Goal: Transaction & Acquisition: Purchase product/service

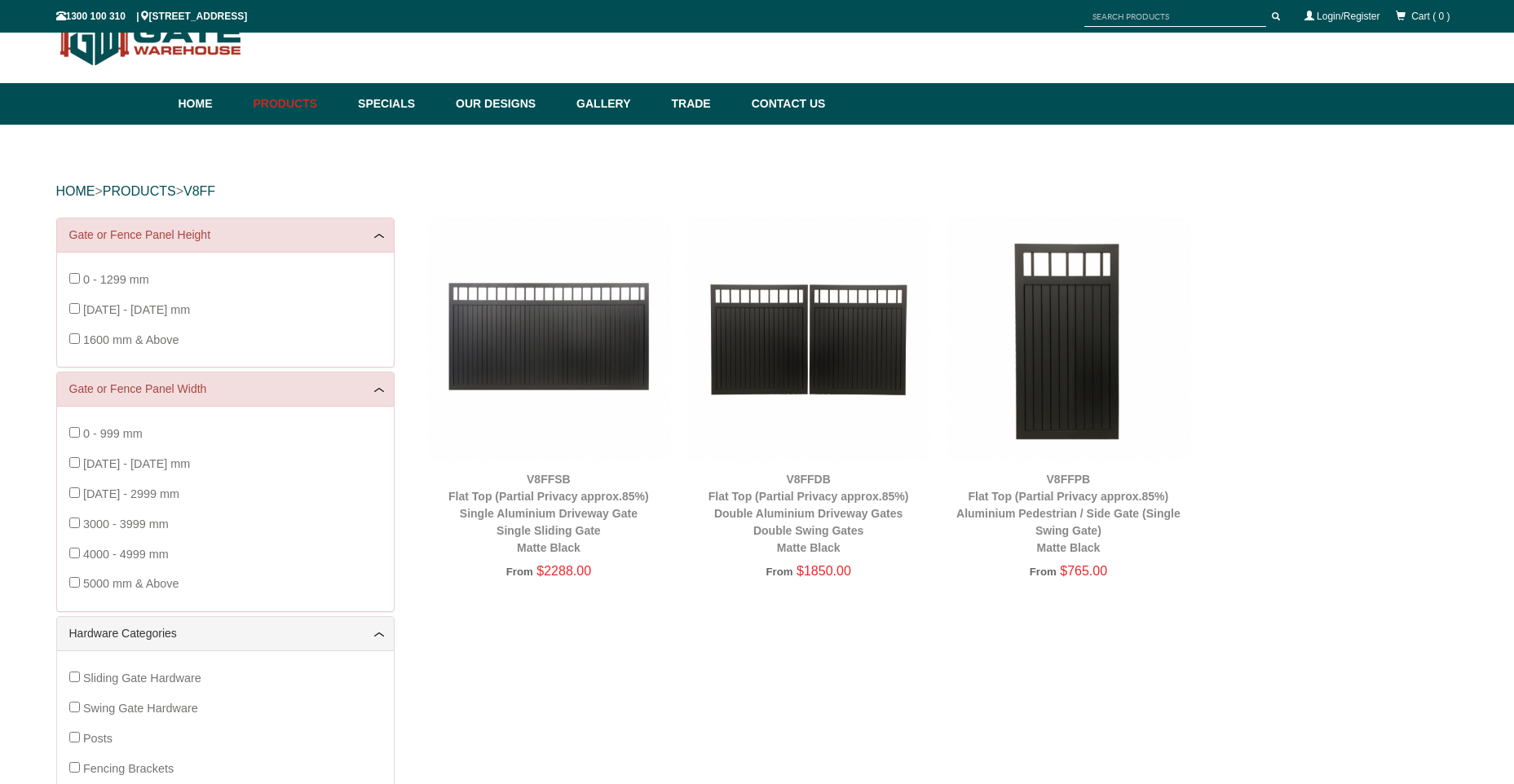
click at [781, 353] on img at bounding box center [808, 339] width 244 height 244
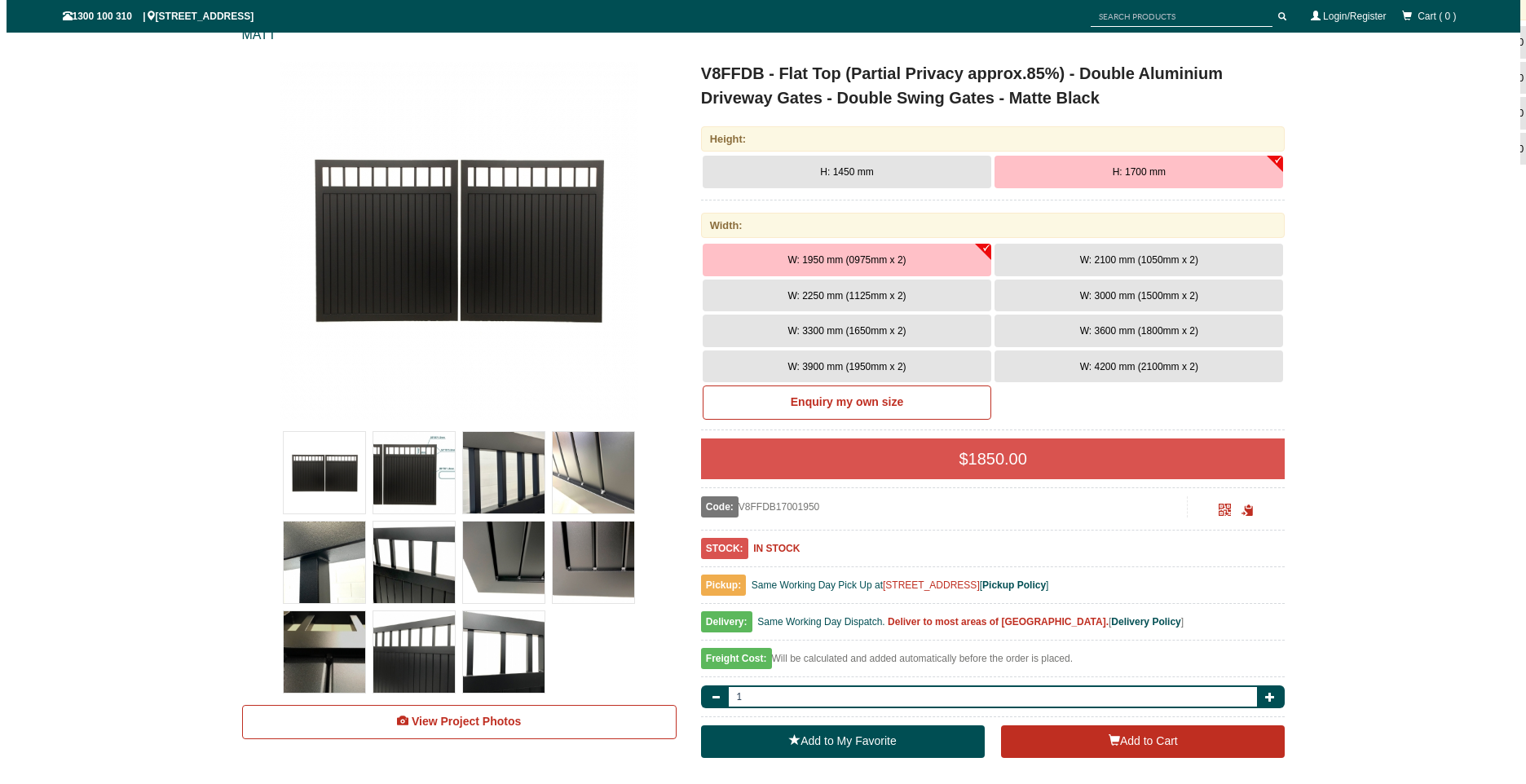
scroll to position [285, 0]
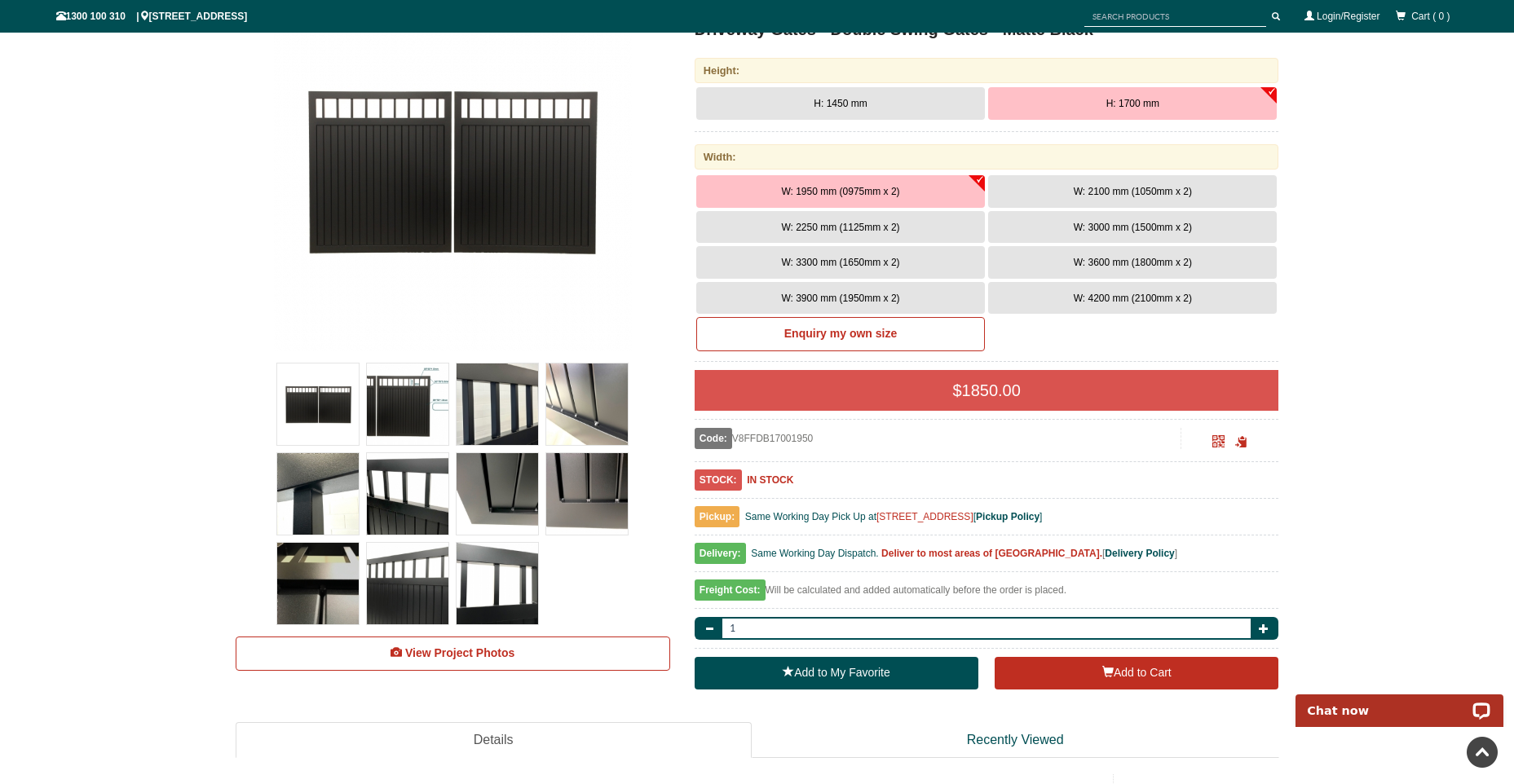
click at [429, 410] on img at bounding box center [407, 403] width 81 height 81
